Goal: Book appointment/travel/reservation

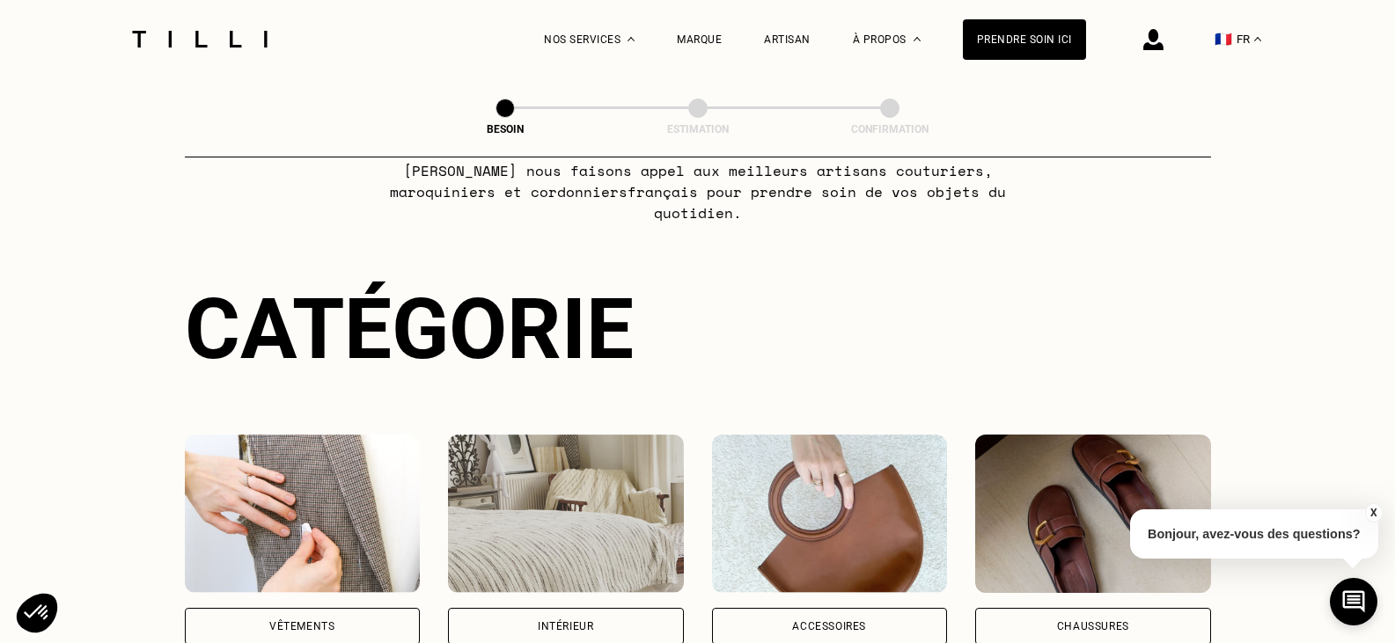
scroll to position [264, 0]
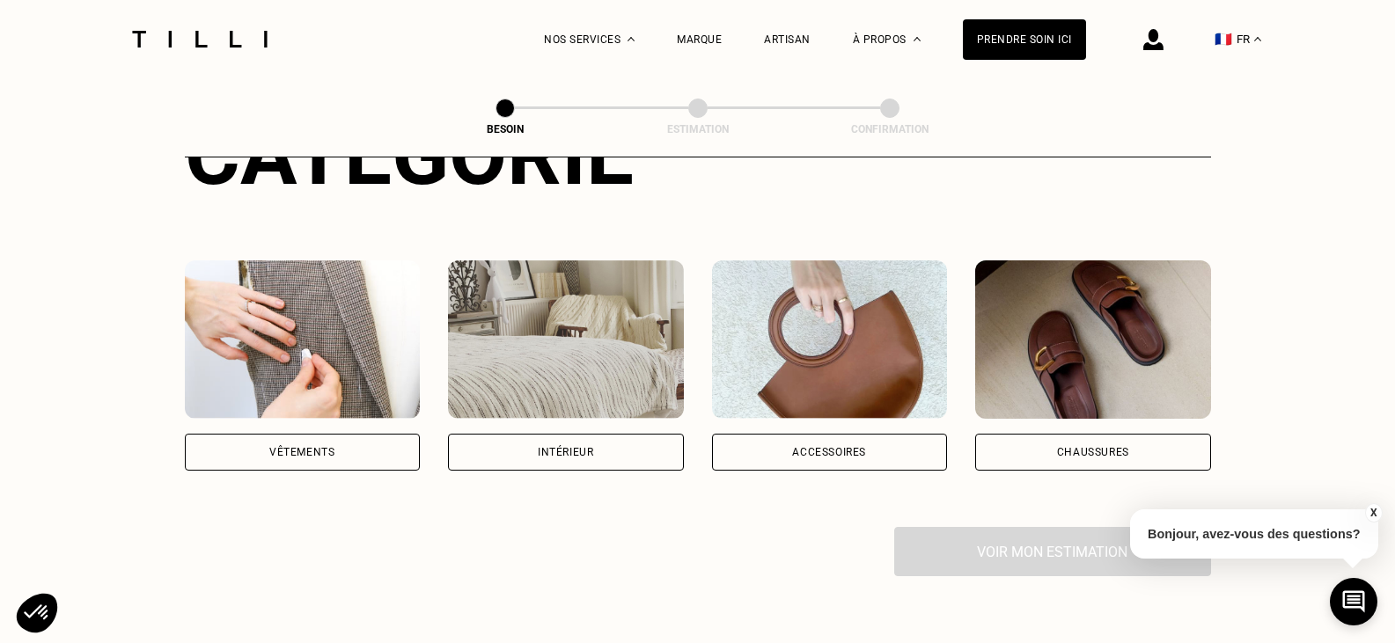
click at [315, 447] on div "Vêtements" at bounding box center [301, 452] width 65 height 11
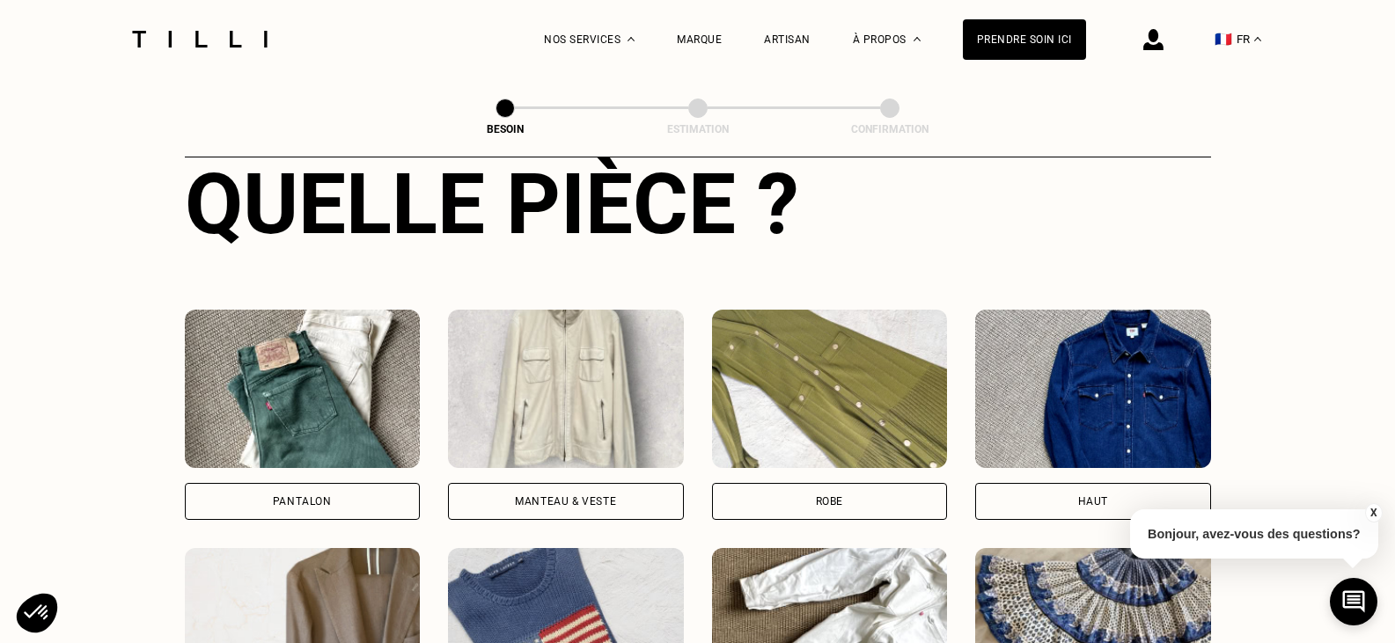
scroll to position [831, 0]
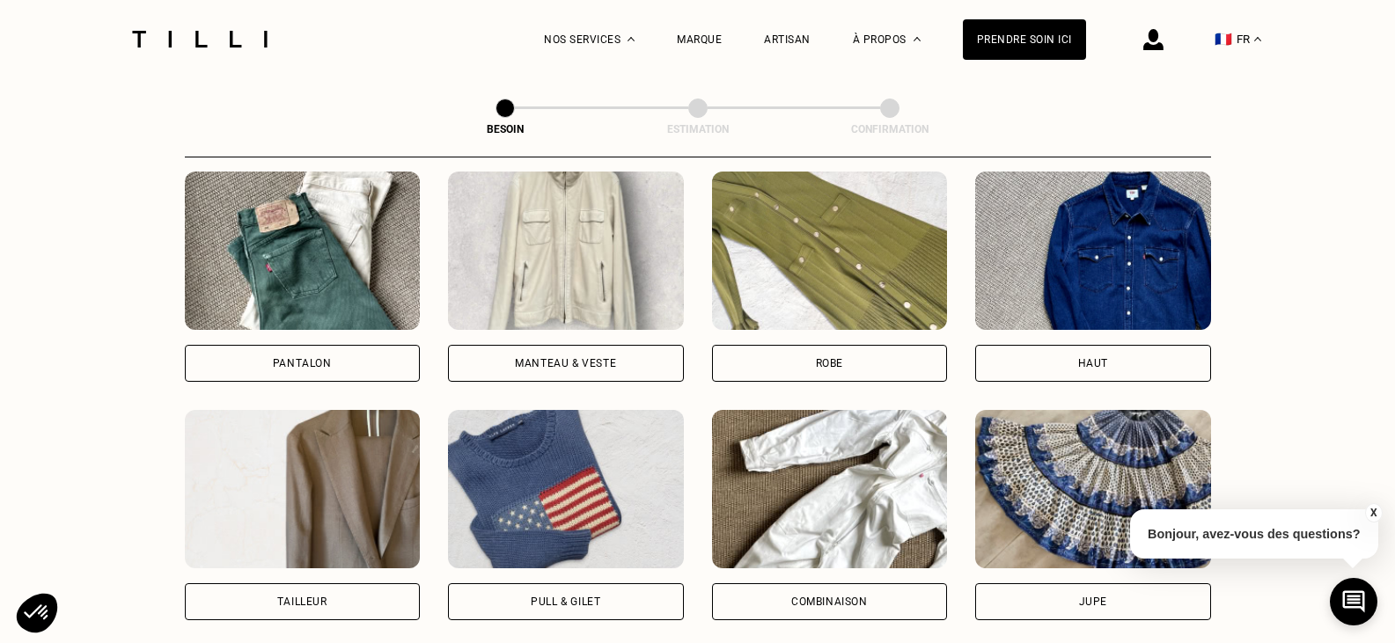
click at [258, 345] on div "Pantalon" at bounding box center [303, 363] width 236 height 37
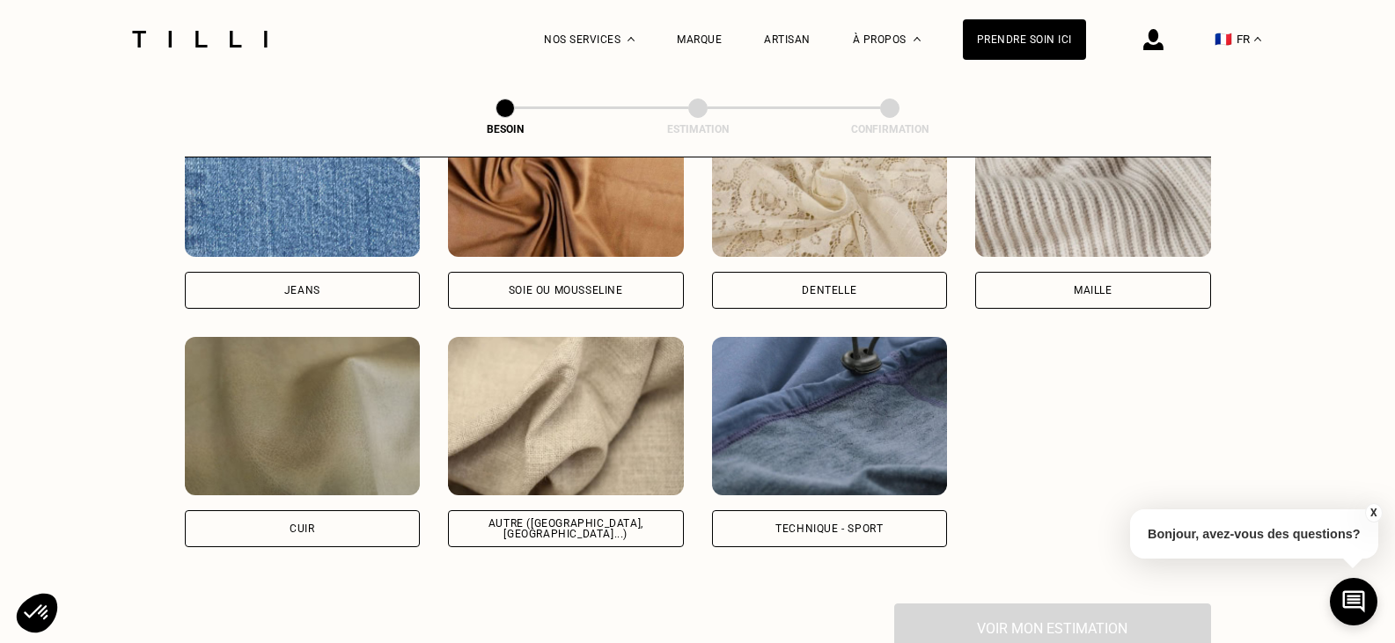
scroll to position [1885, 0]
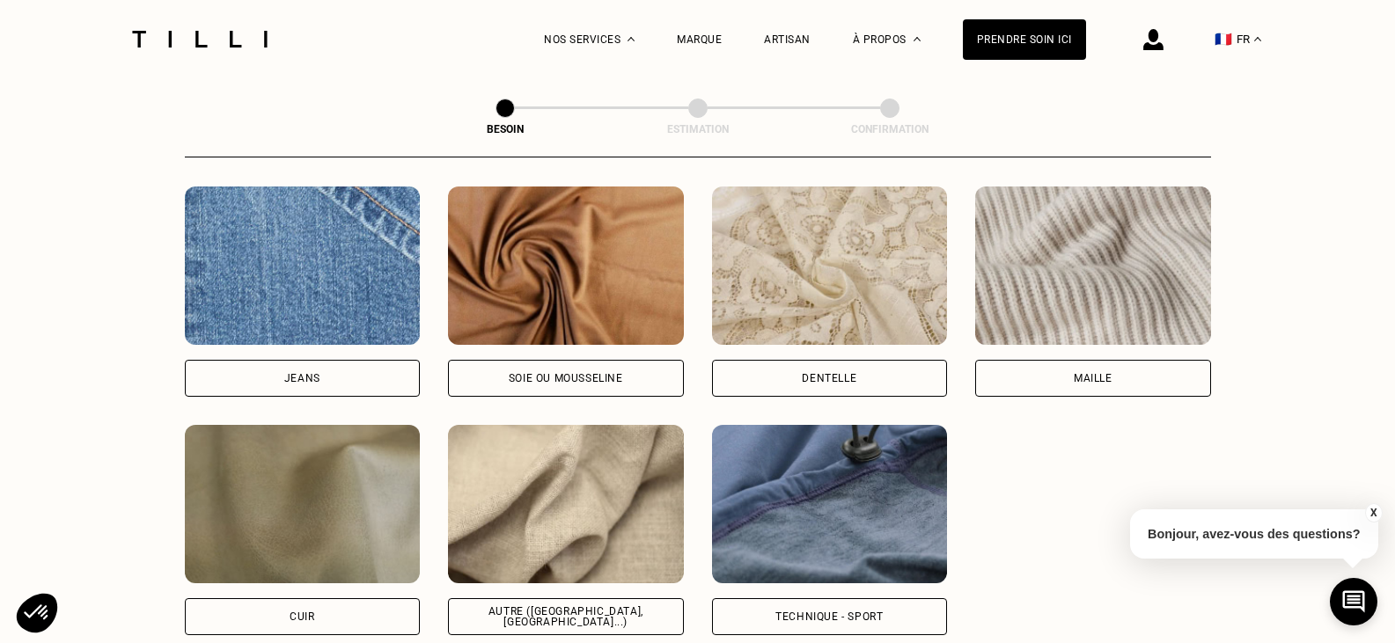
click at [318, 373] on div "Jeans" at bounding box center [302, 378] width 36 height 11
select select "FR"
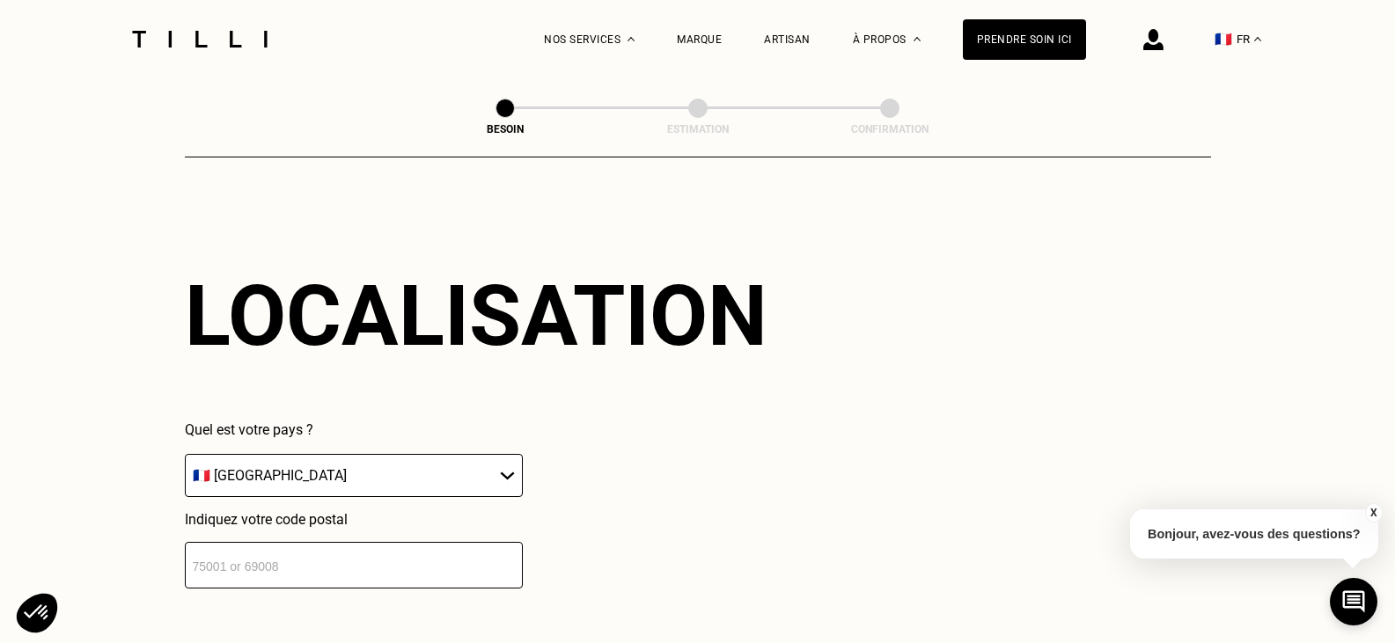
scroll to position [2455, 0]
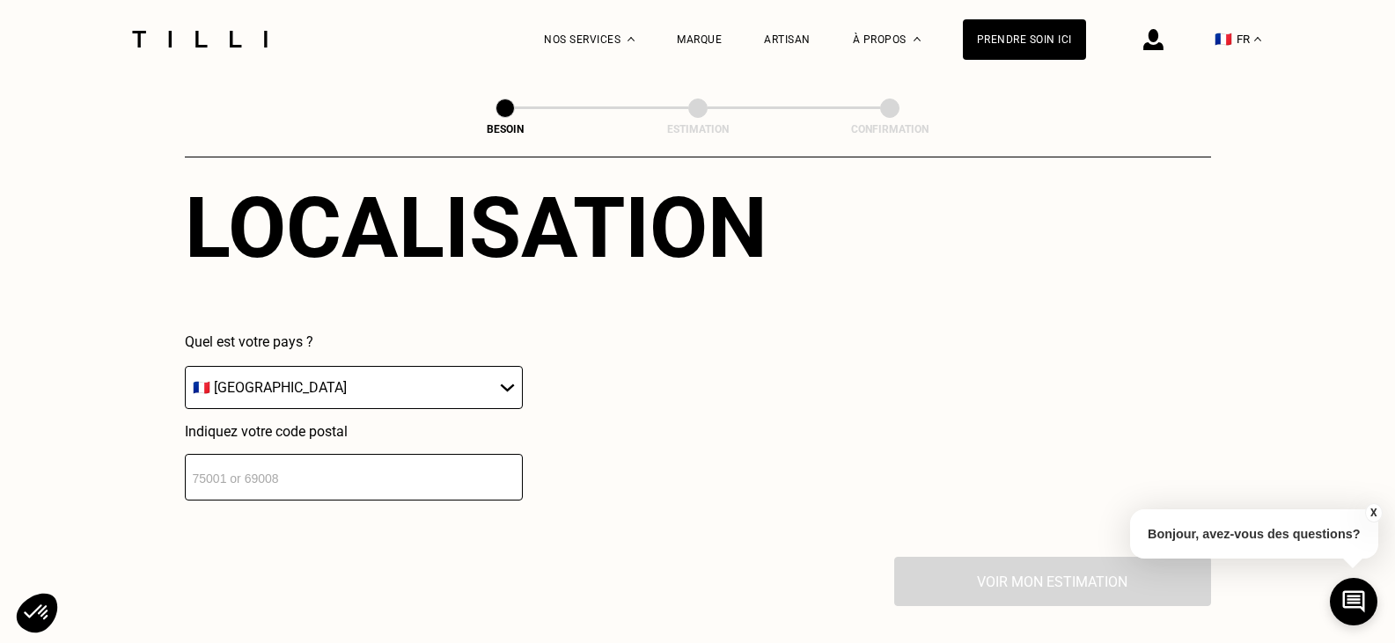
click at [304, 466] on input "number" at bounding box center [354, 477] width 338 height 47
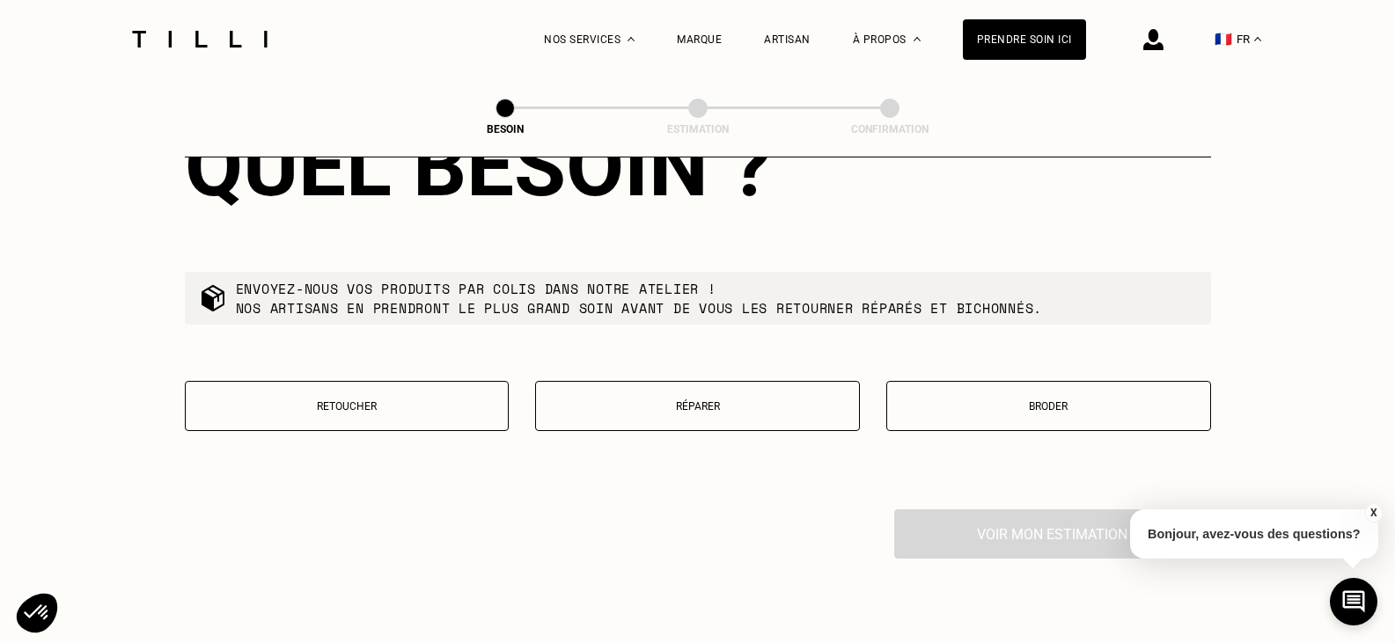
scroll to position [2980, 0]
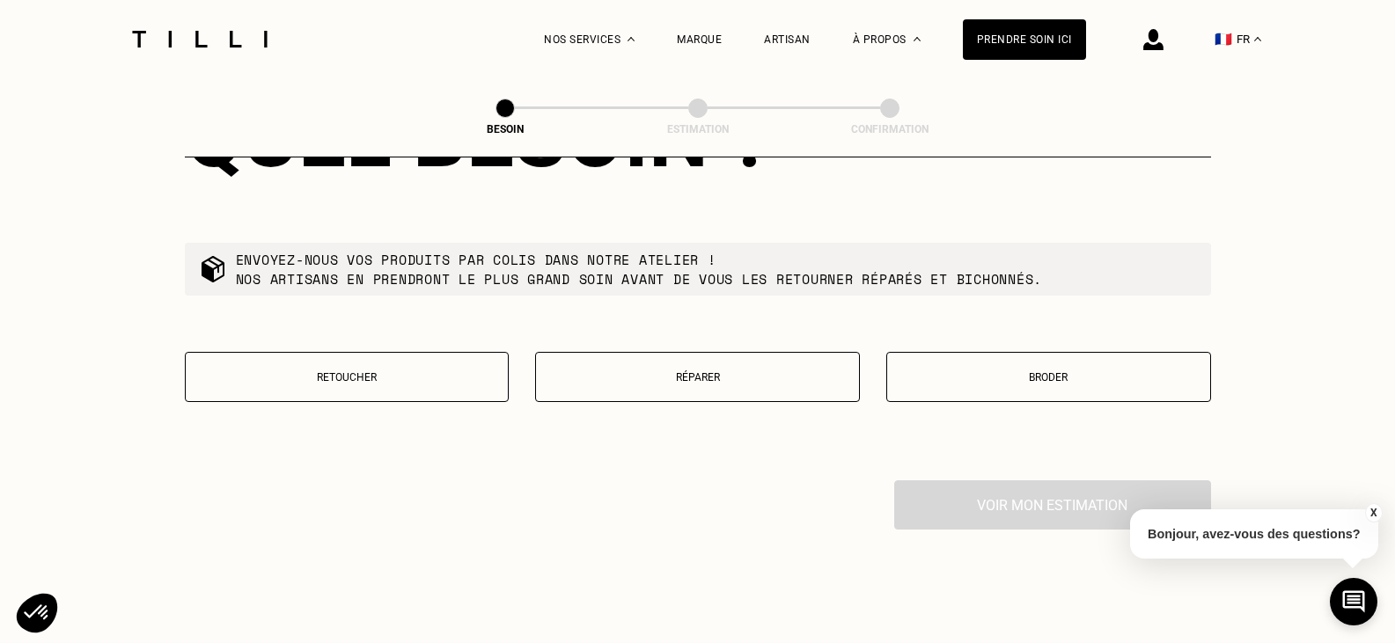
type input "13360"
click at [698, 371] on p "Réparer" at bounding box center [697, 377] width 305 height 12
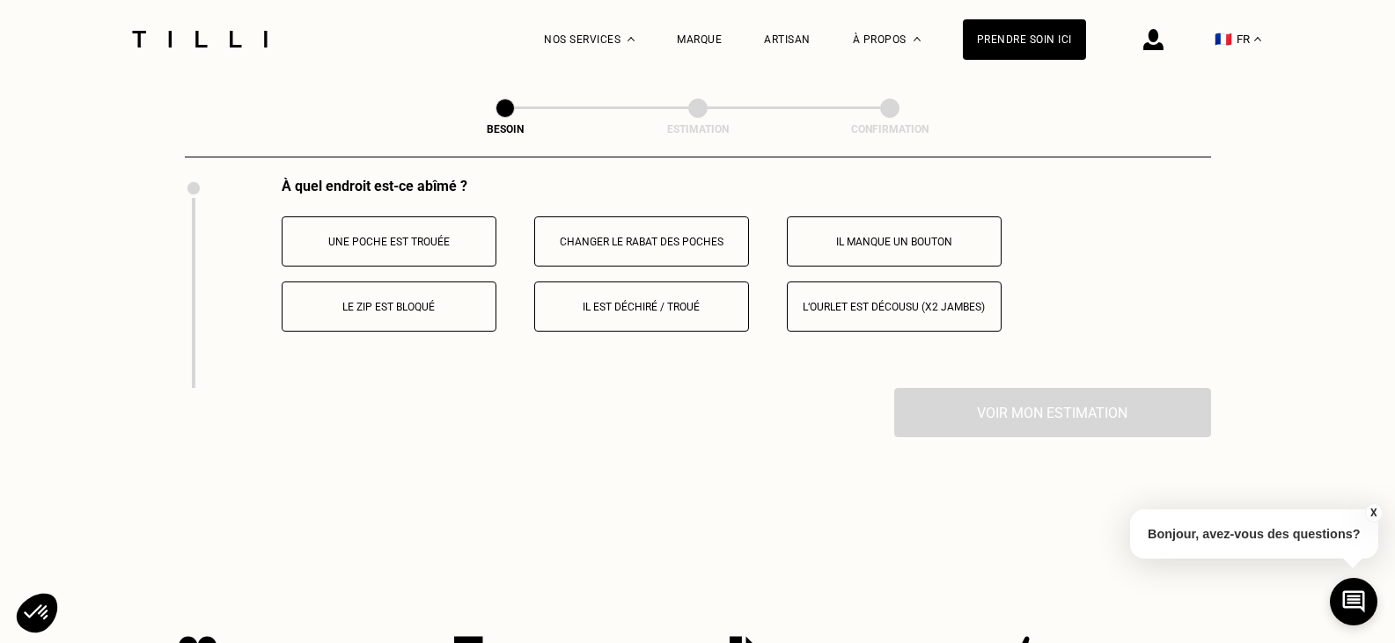
scroll to position [3255, 0]
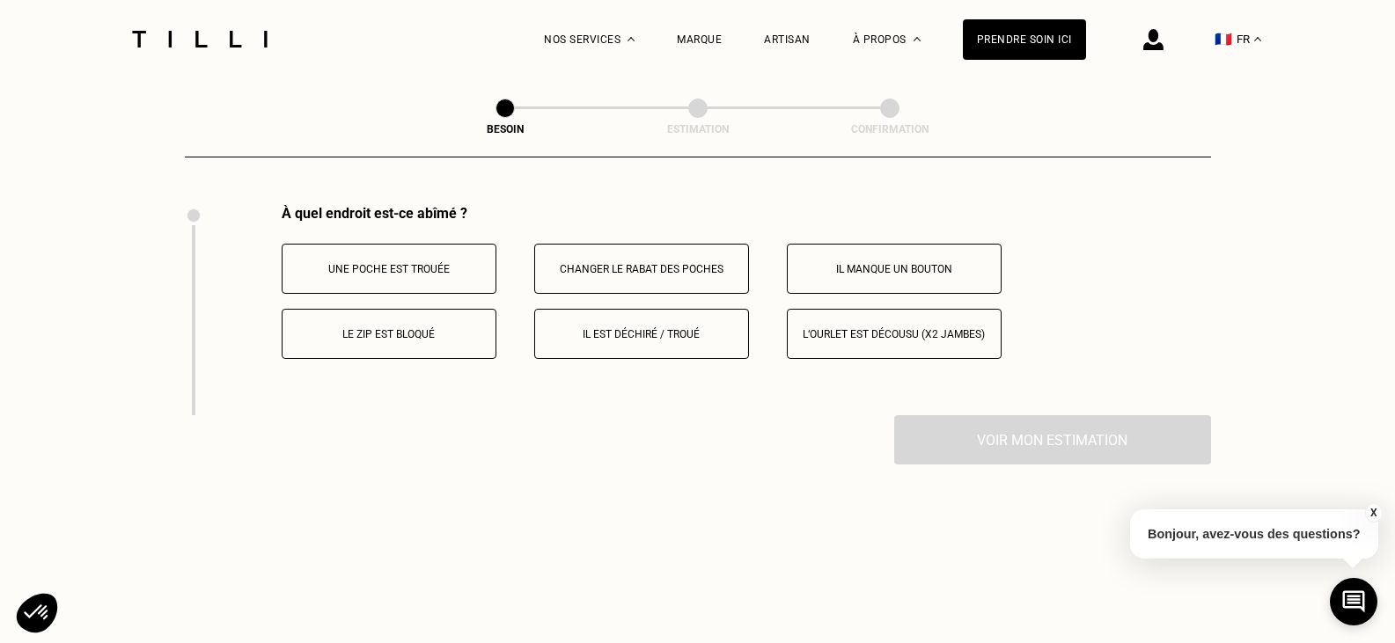
click at [389, 328] on p "Le zip est bloqué" at bounding box center [388, 334] width 195 height 12
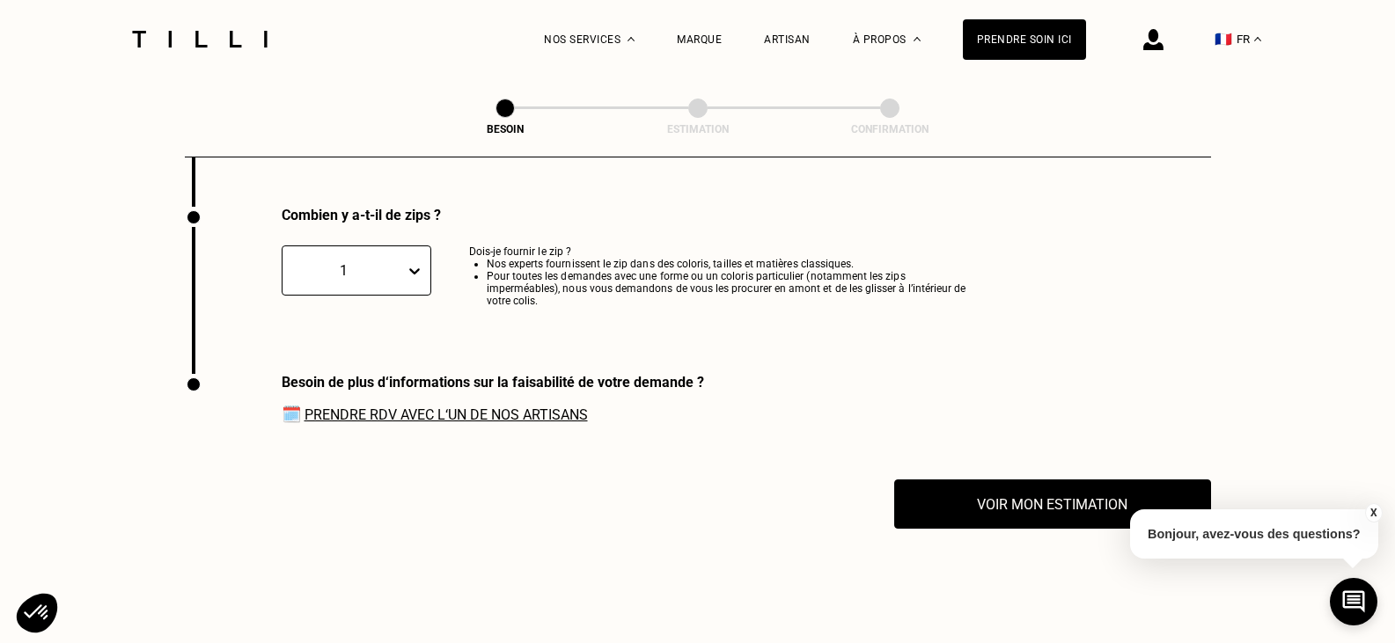
scroll to position [3466, 0]
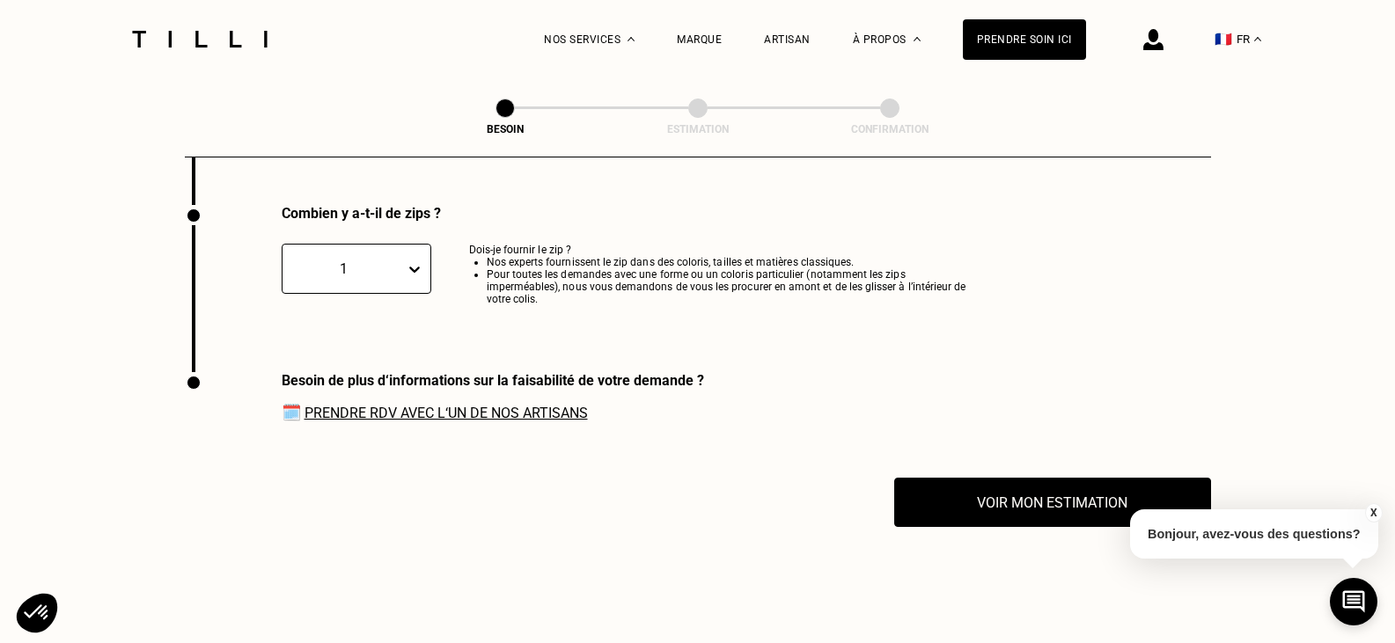
click at [1377, 514] on button "X" at bounding box center [1373, 512] width 18 height 19
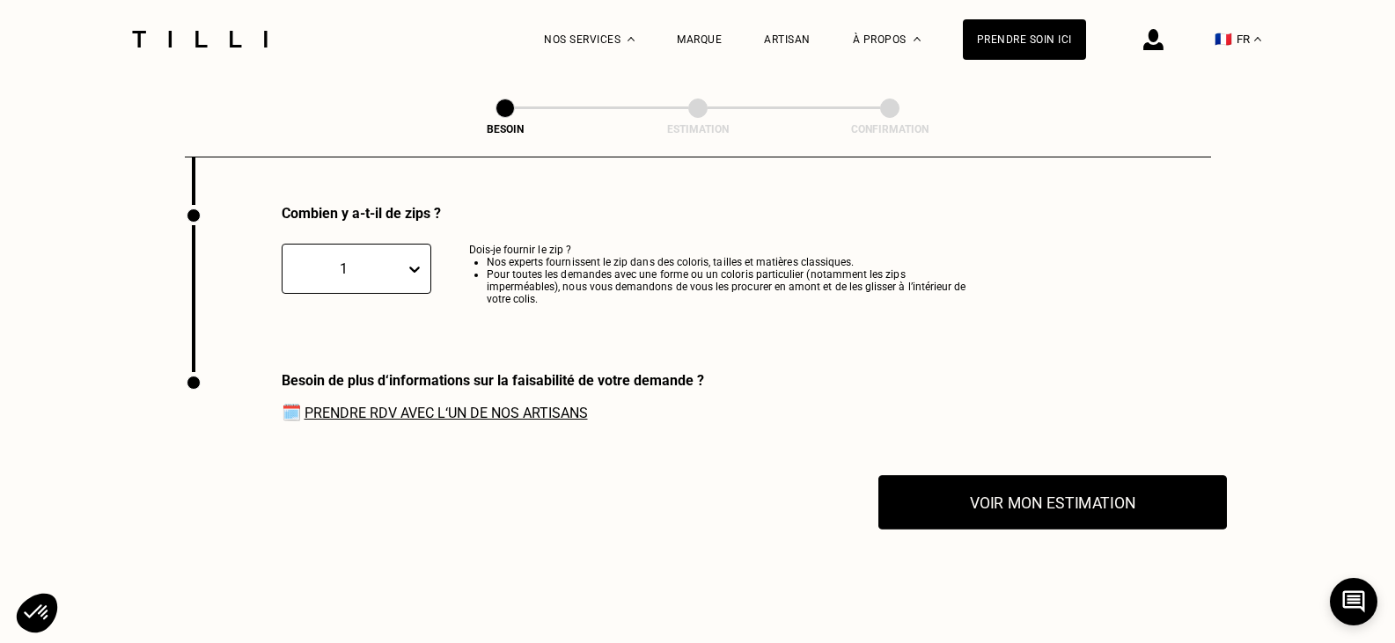
click at [1025, 503] on button "Voir mon estimation" at bounding box center [1052, 502] width 349 height 55
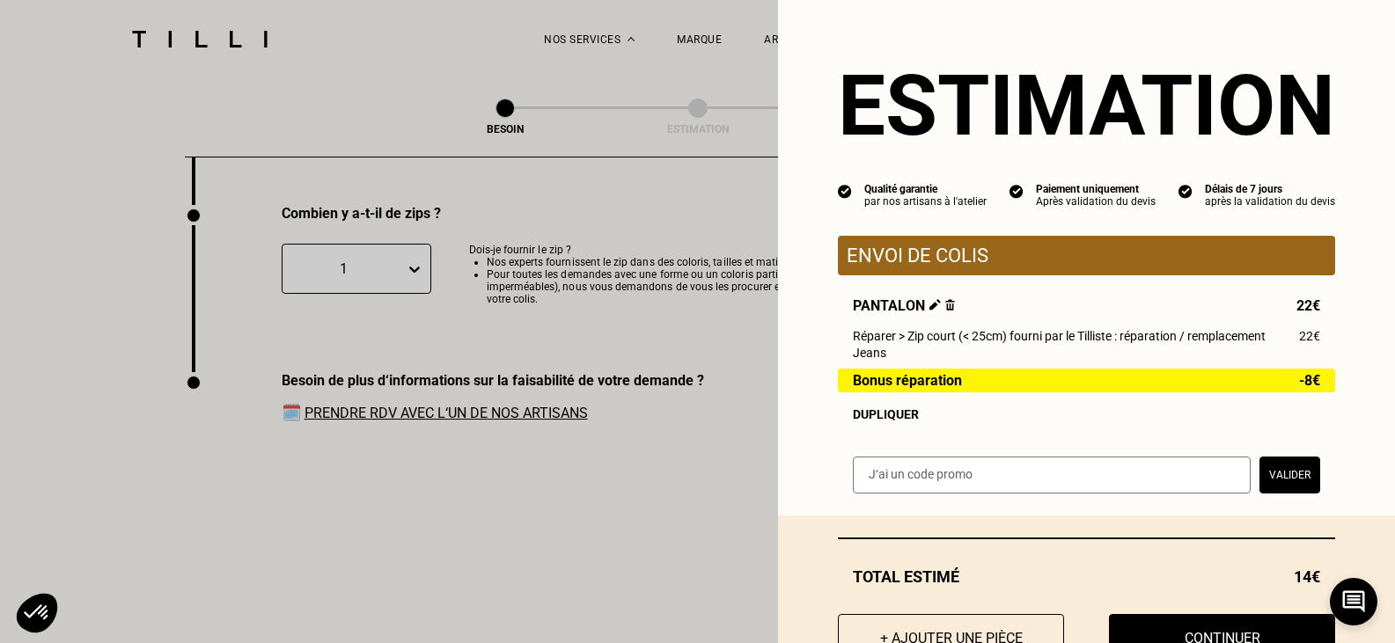
scroll to position [72, 0]
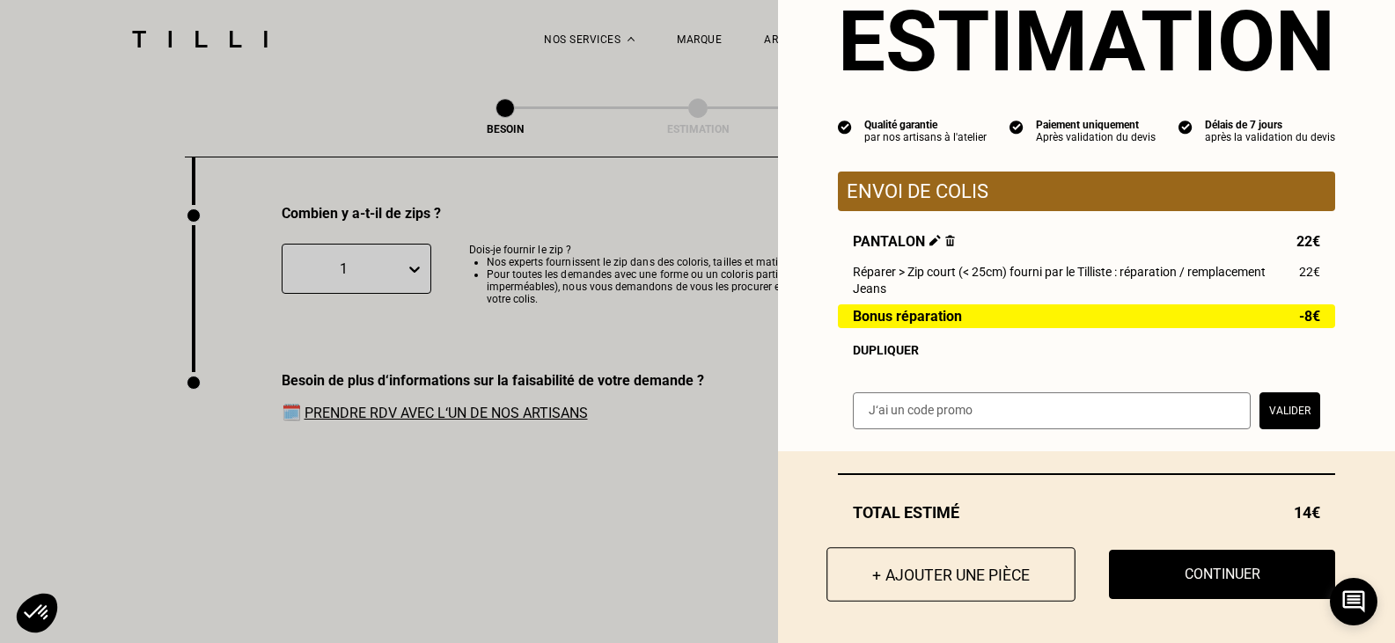
click at [1008, 577] on button "+ Ajouter une pièce" at bounding box center [950, 574] width 249 height 55
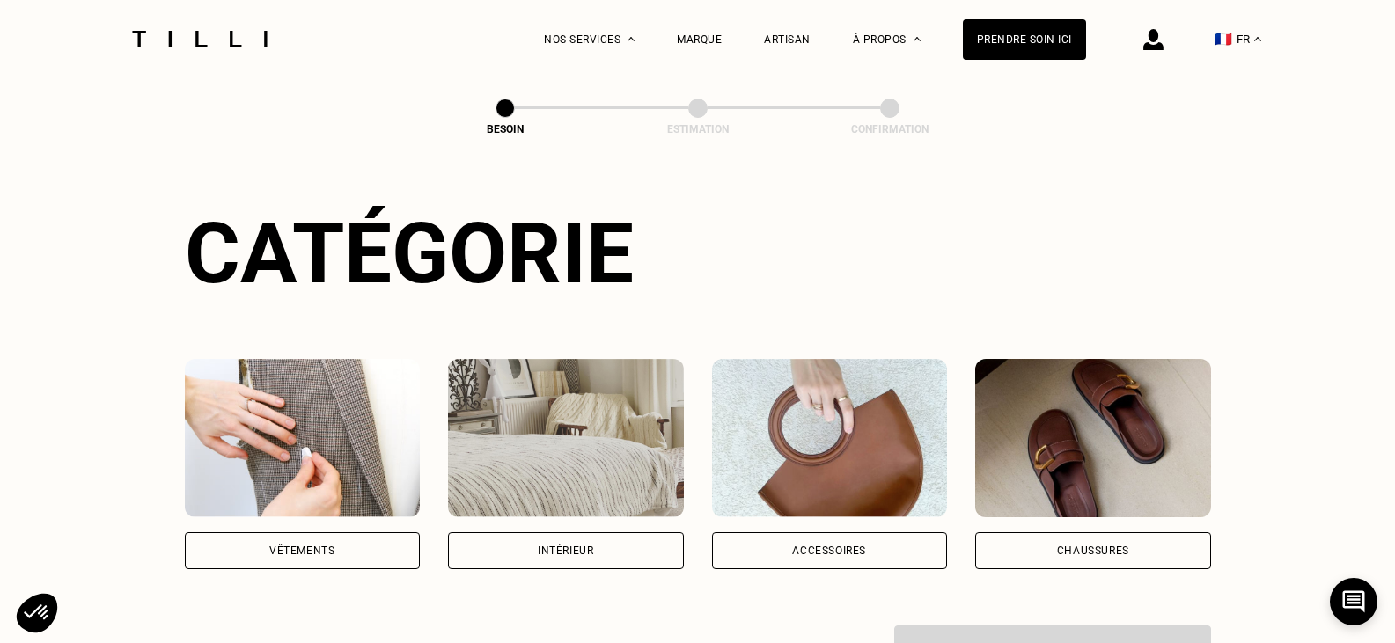
scroll to position [176, 0]
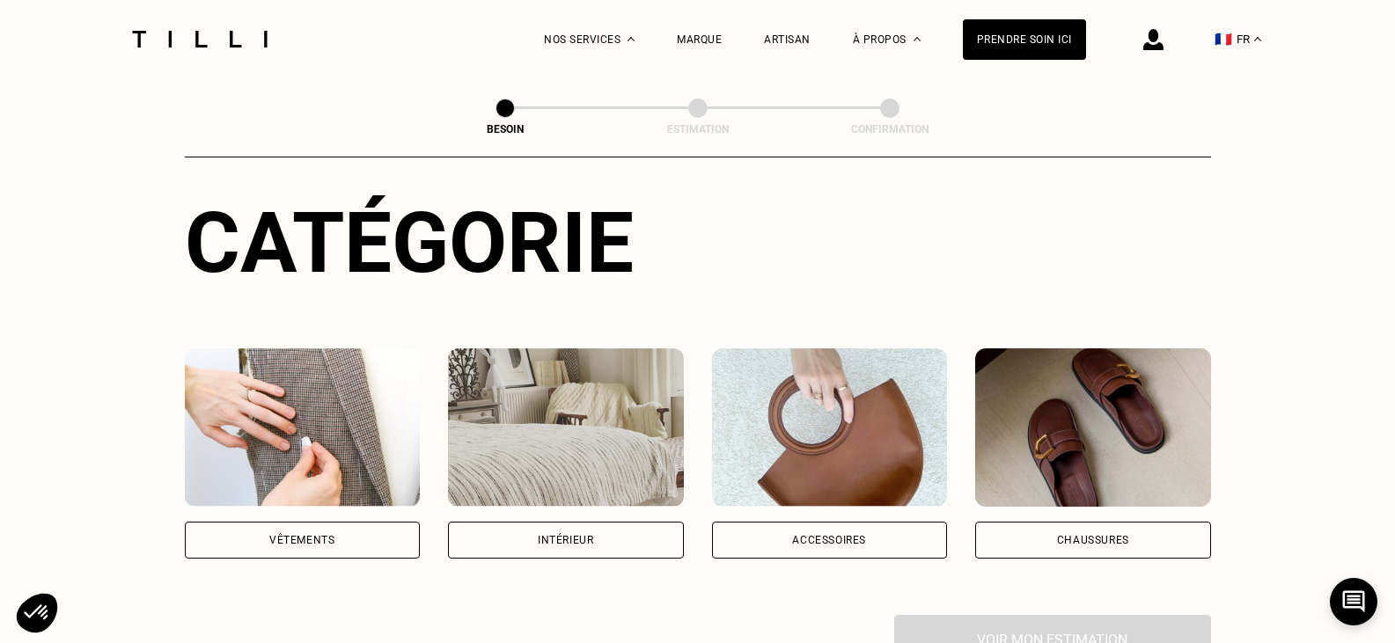
click at [276, 535] on div "Vêtements" at bounding box center [301, 540] width 65 height 11
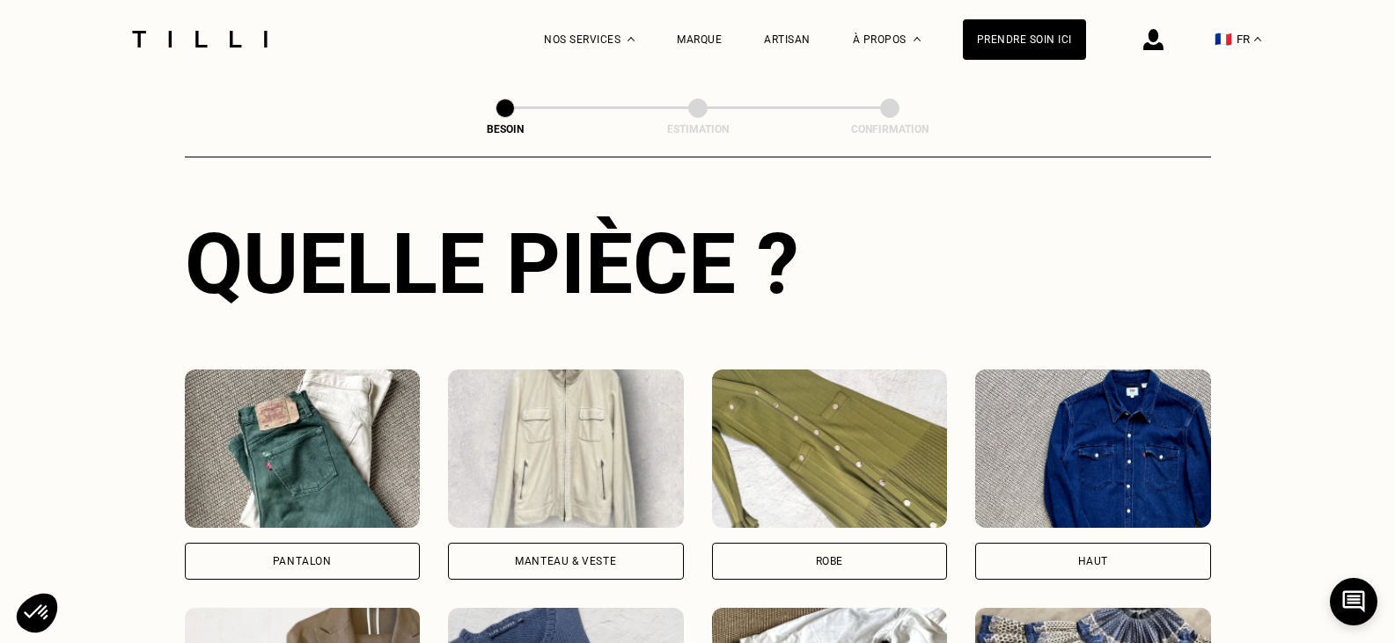
scroll to position [664, 0]
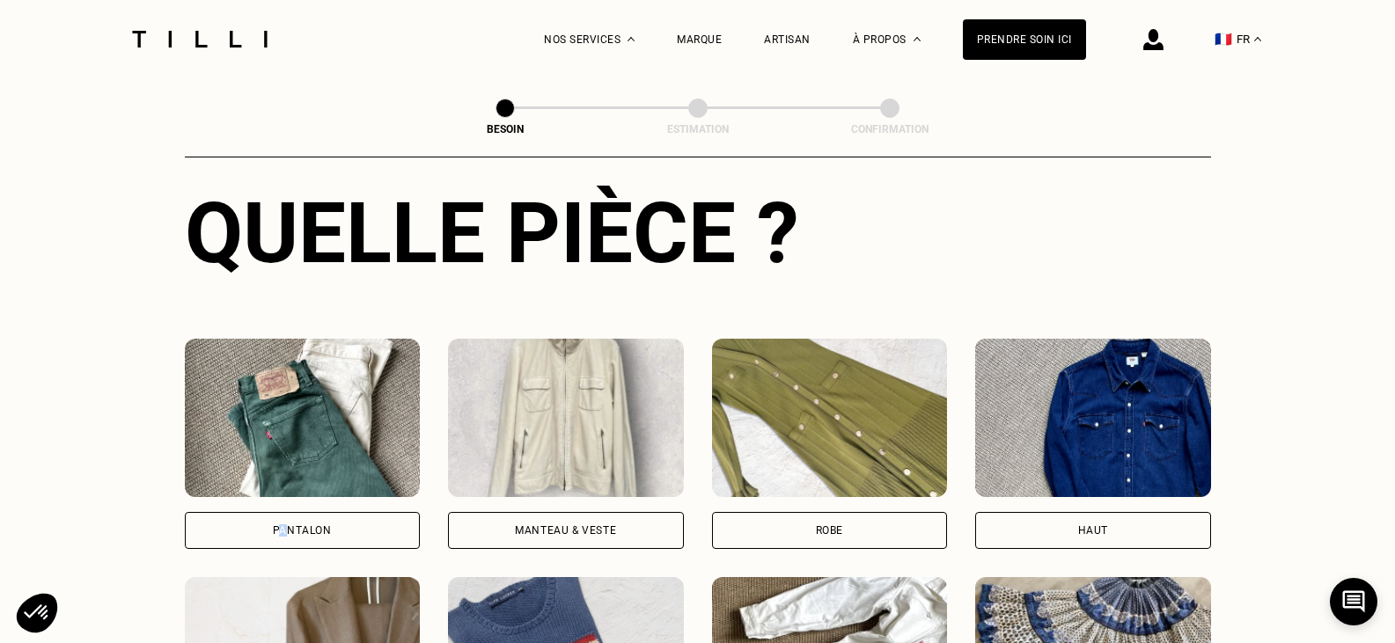
click at [284, 525] on div "Pantalon" at bounding box center [302, 530] width 59 height 11
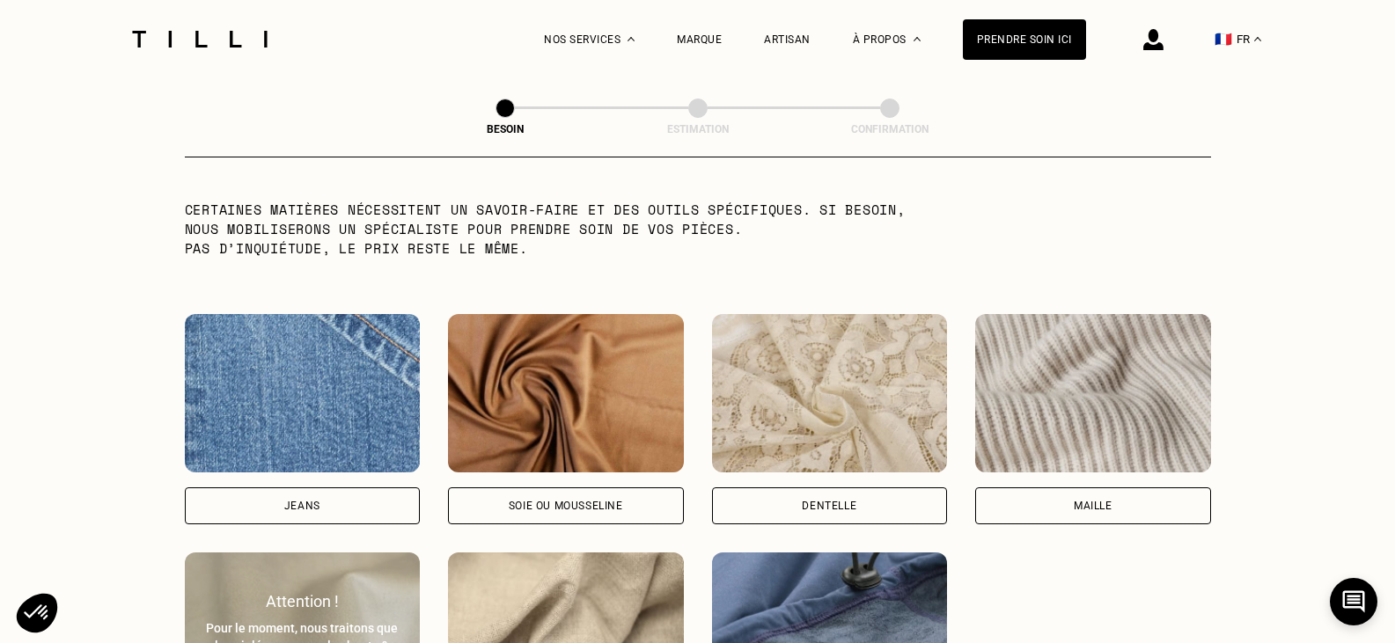
scroll to position [1797, 0]
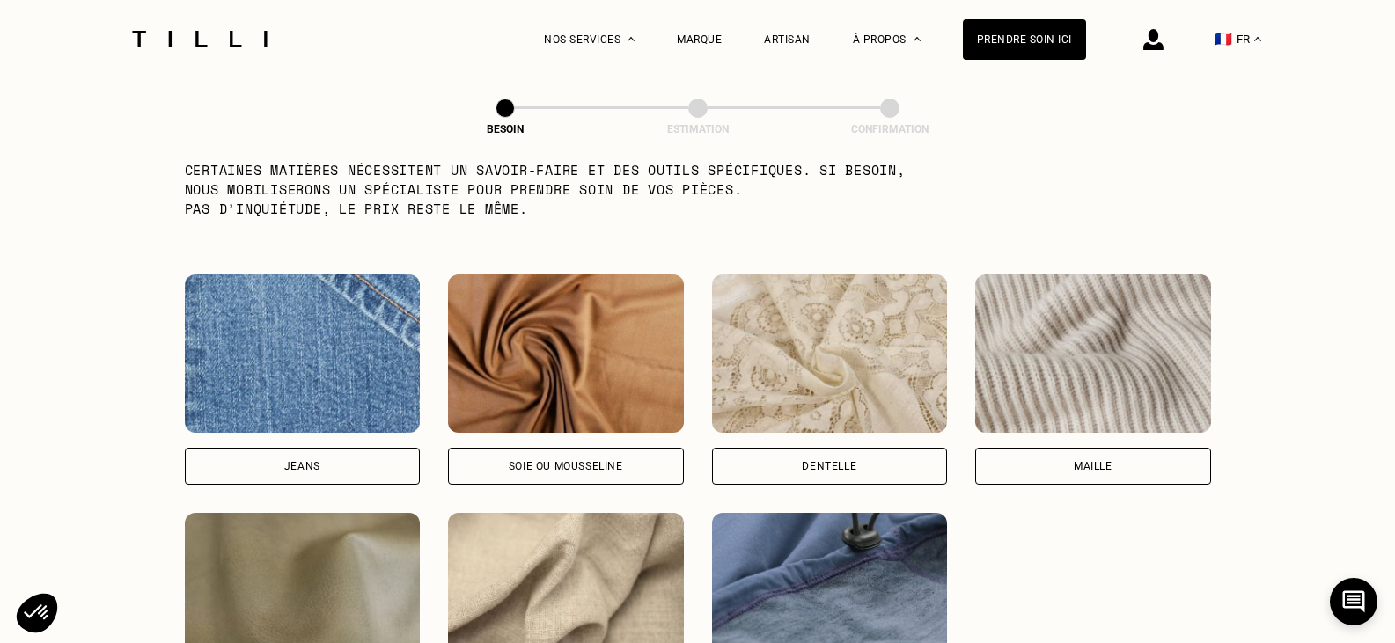
click at [290, 461] on div "Jeans" at bounding box center [302, 466] width 36 height 11
select select "FR"
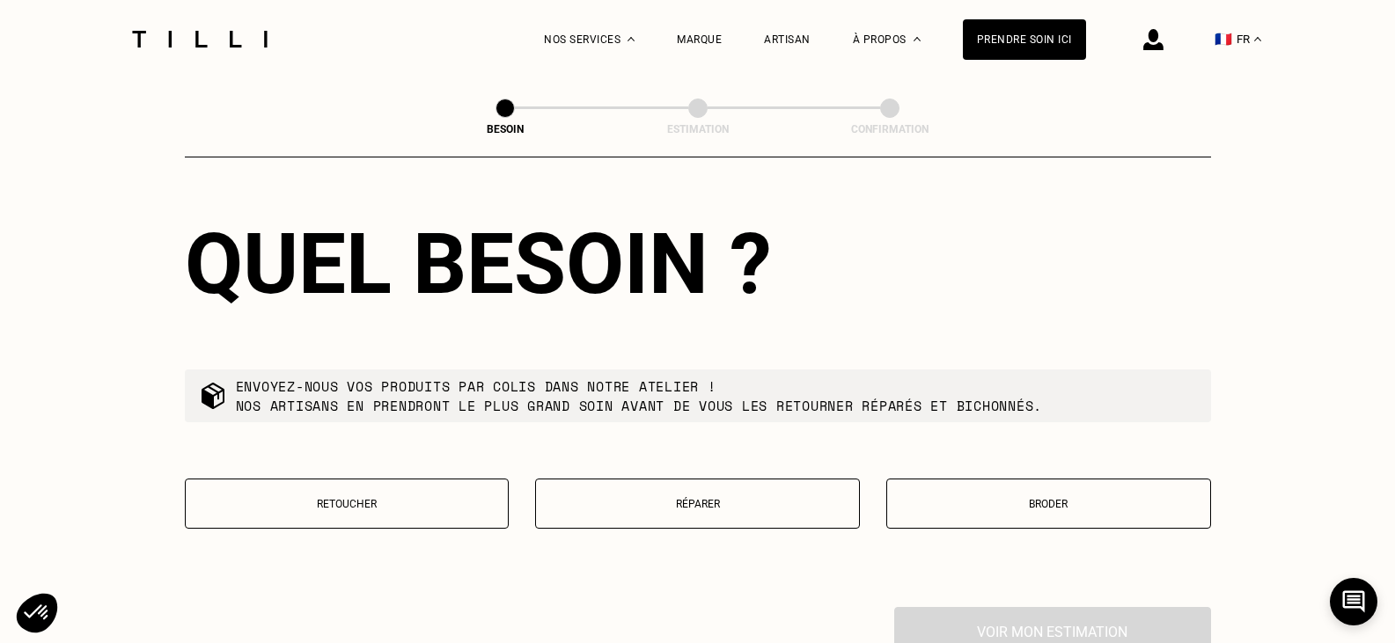
scroll to position [2895, 0]
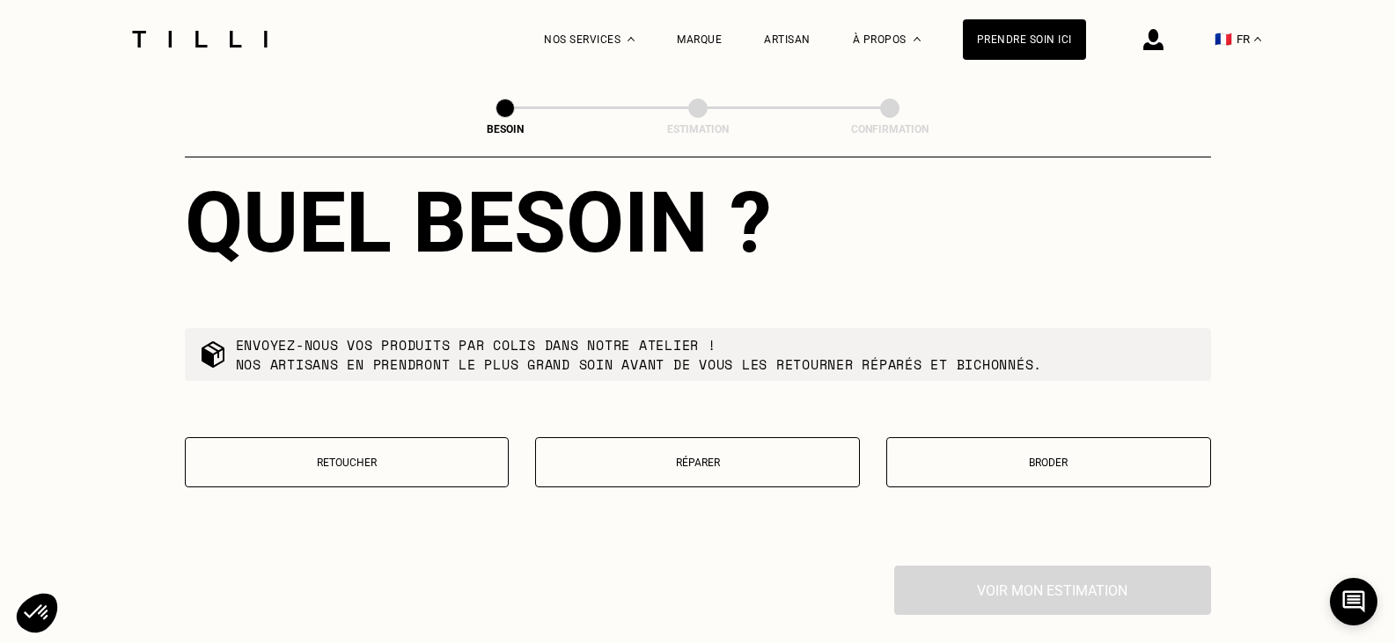
click at [712, 457] on p "Réparer" at bounding box center [697, 463] width 305 height 12
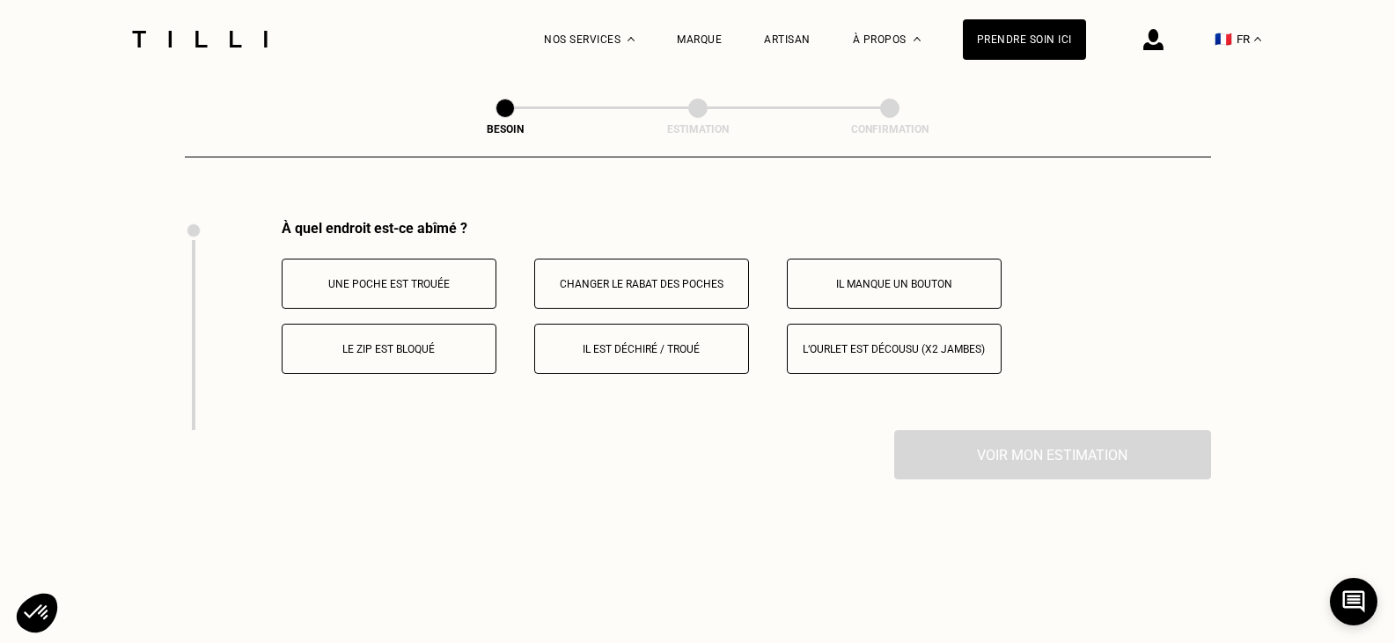
scroll to position [3255, 0]
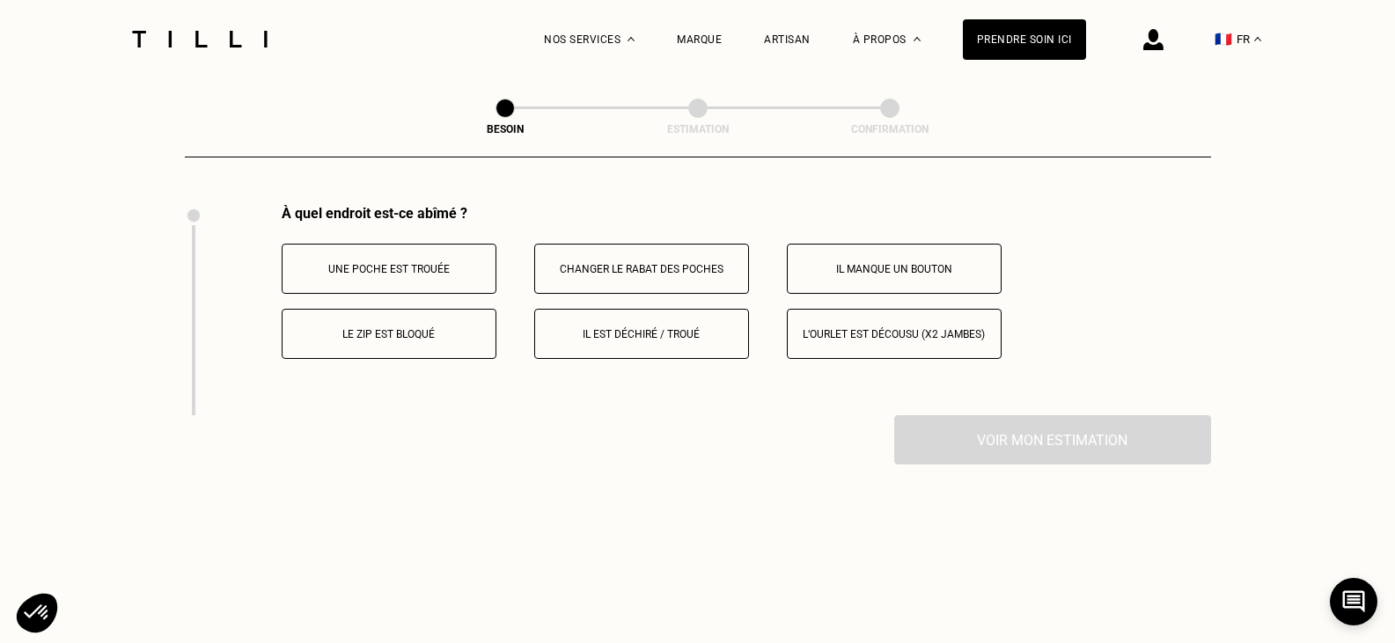
click at [630, 329] on p "Il est déchiré / troué" at bounding box center [641, 334] width 195 height 12
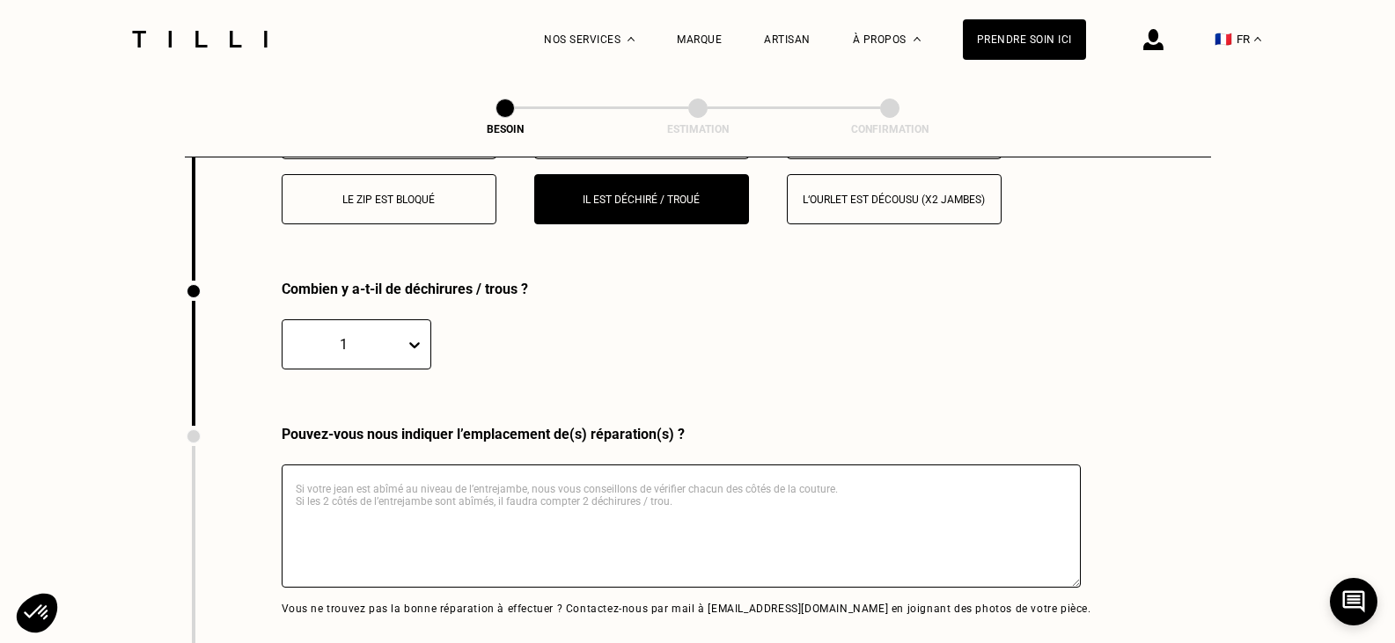
scroll to position [3290, 0]
